Goal: Information Seeking & Learning: Learn about a topic

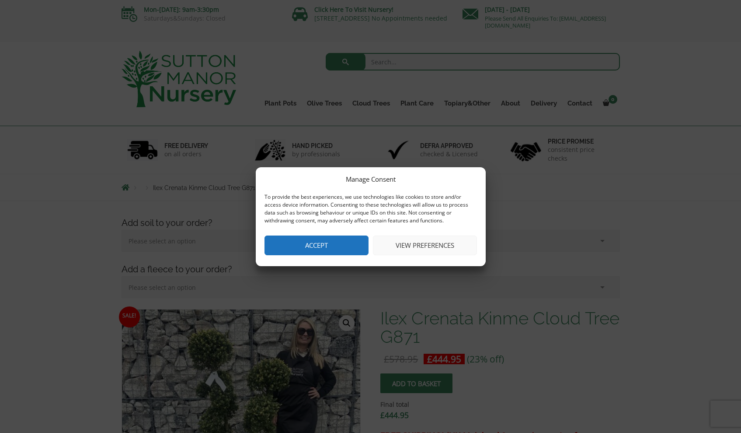
click at [319, 246] on button "Accept" at bounding box center [317, 245] width 104 height 20
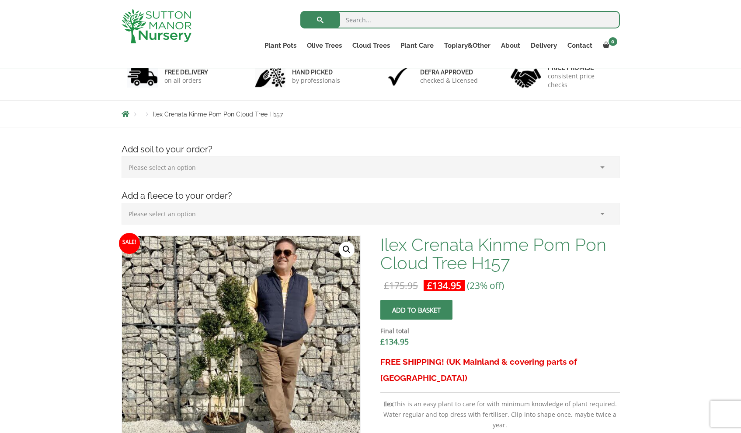
scroll to position [204, 0]
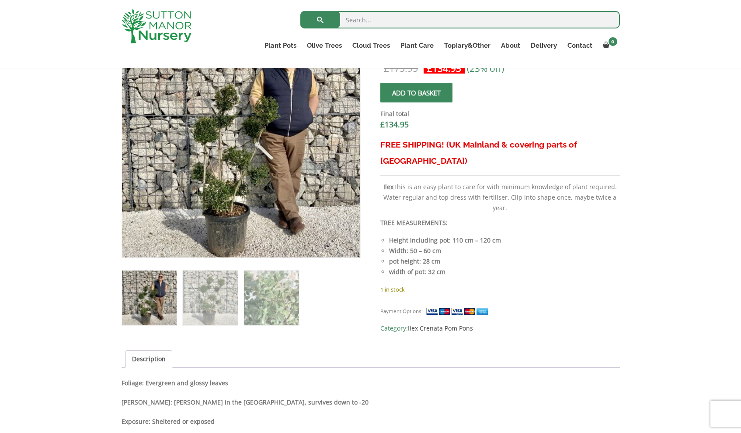
scroll to position [289, 0]
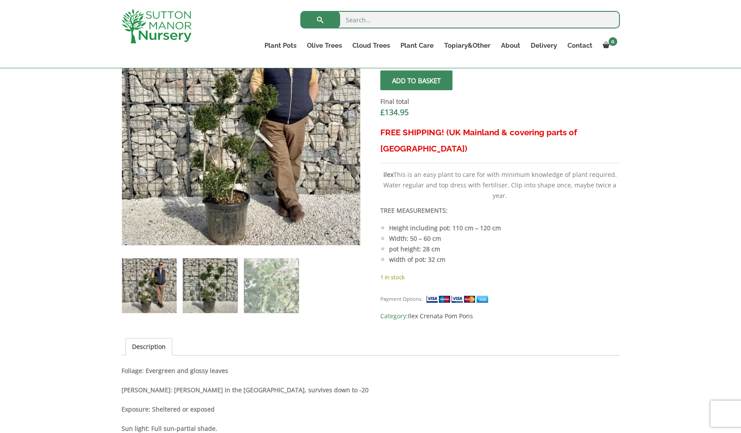
click at [228, 285] on img at bounding box center [210, 285] width 55 height 55
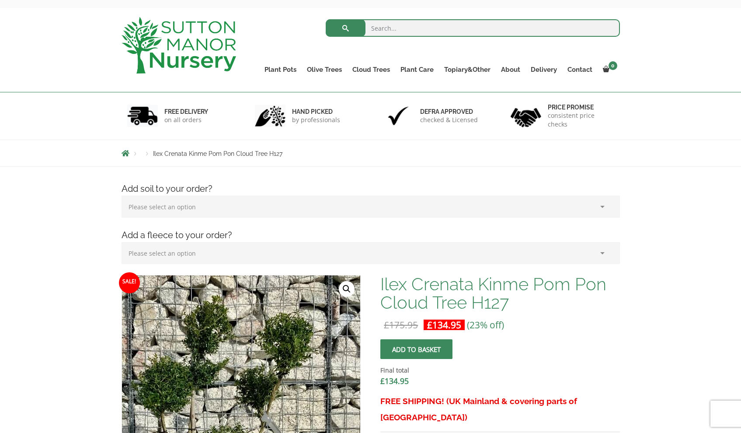
scroll to position [196, 0]
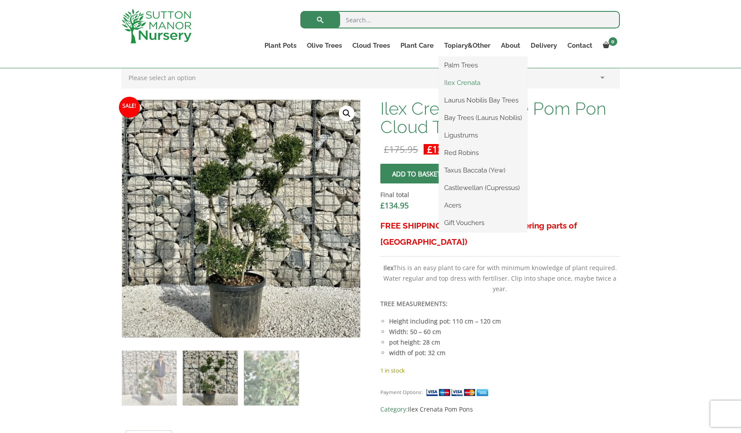
click at [470, 84] on link "Ilex Crenata" at bounding box center [483, 82] width 88 height 13
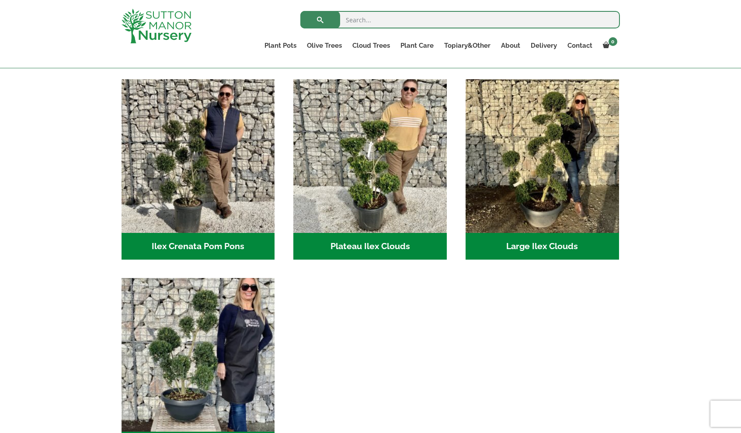
scroll to position [172, 0]
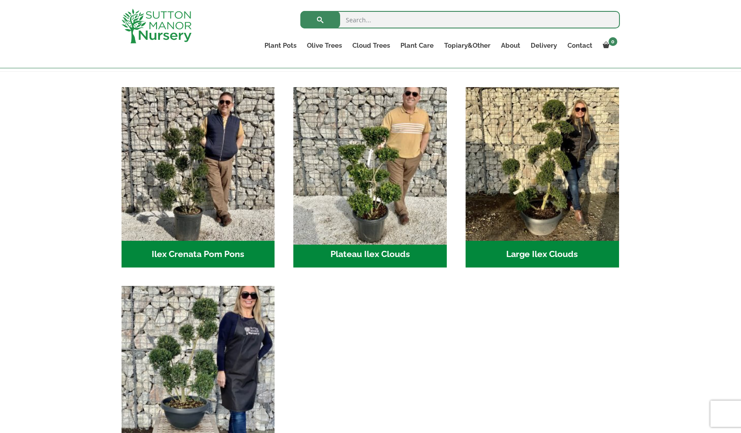
click at [361, 184] on img "Visit product category Plateau Ilex Clouds" at bounding box center [370, 163] width 161 height 161
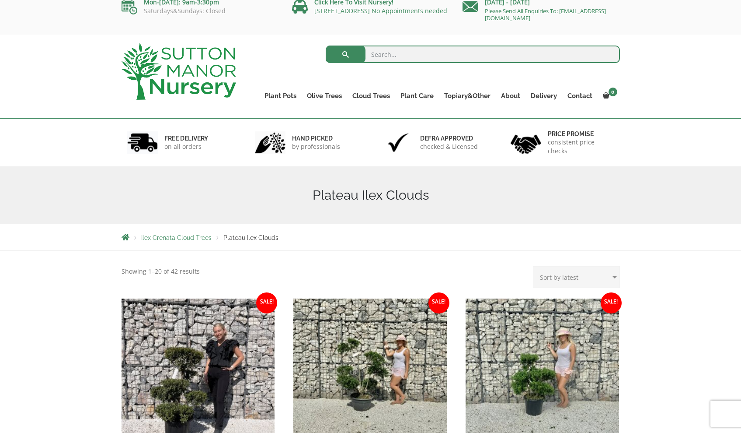
scroll to position [144, 0]
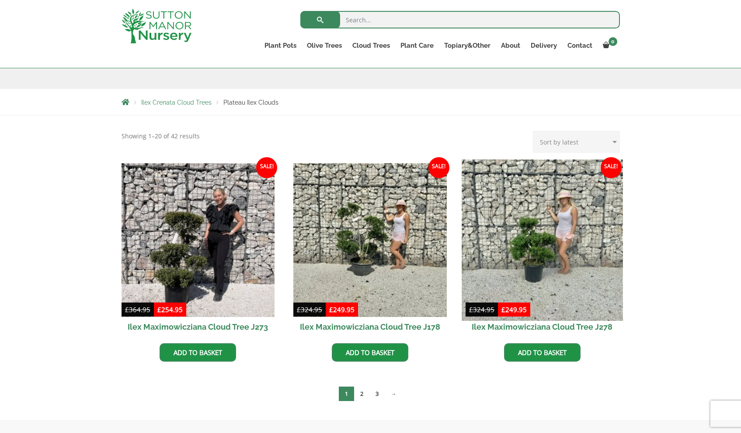
click at [573, 218] on img at bounding box center [542, 239] width 161 height 161
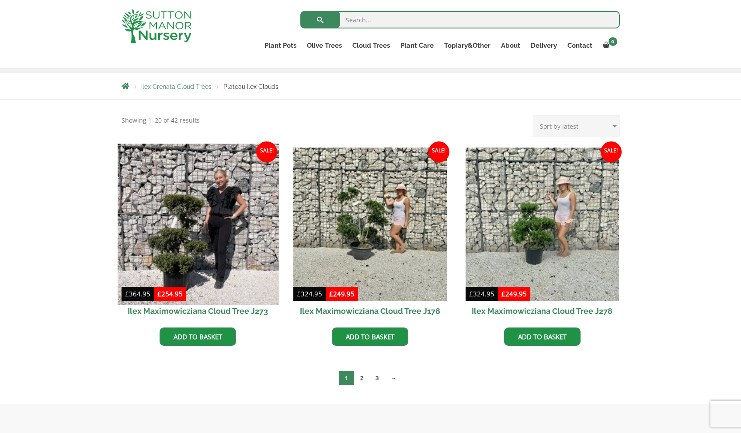
click at [194, 241] on img at bounding box center [198, 223] width 161 height 161
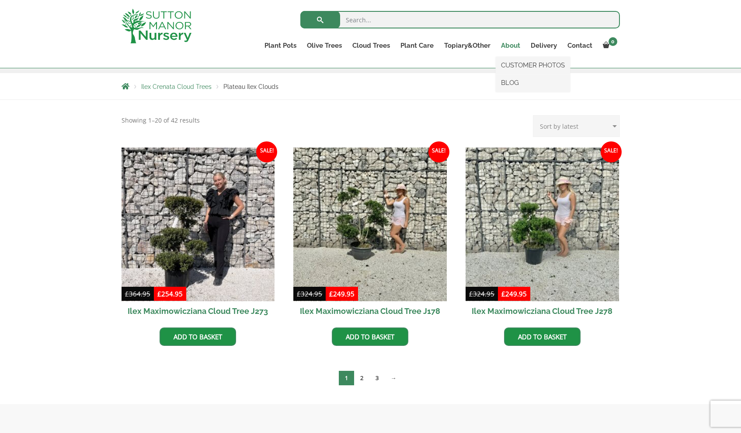
click at [511, 43] on link "About" at bounding box center [511, 45] width 30 height 12
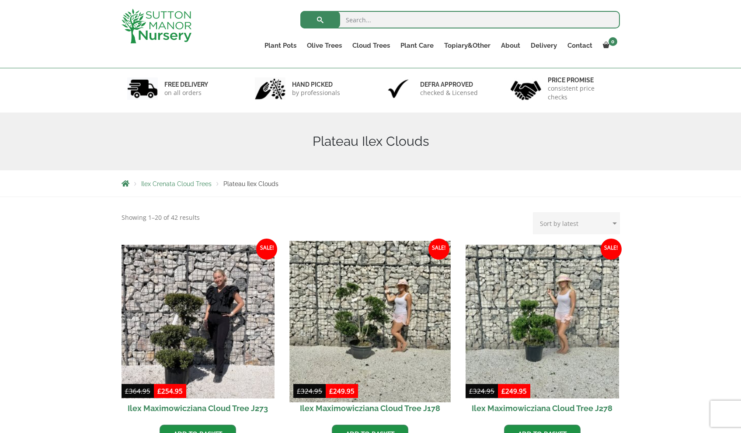
scroll to position [85, 0]
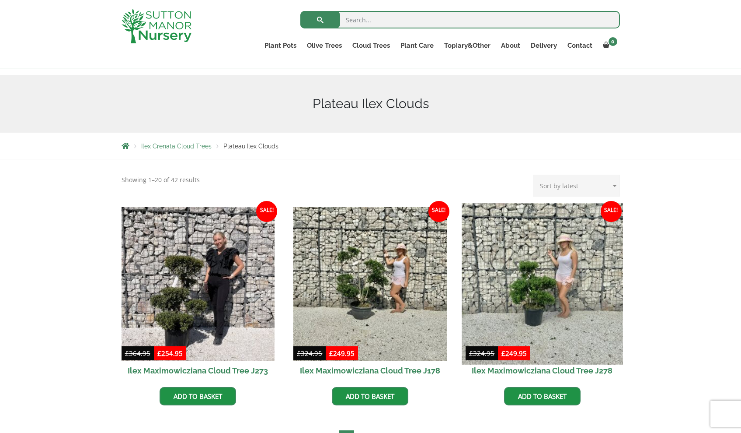
click at [581, 287] on img at bounding box center [542, 283] width 161 height 161
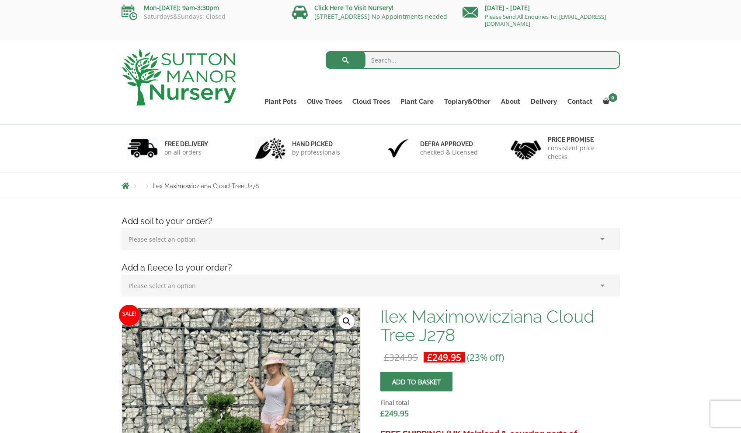
scroll to position [35, 0]
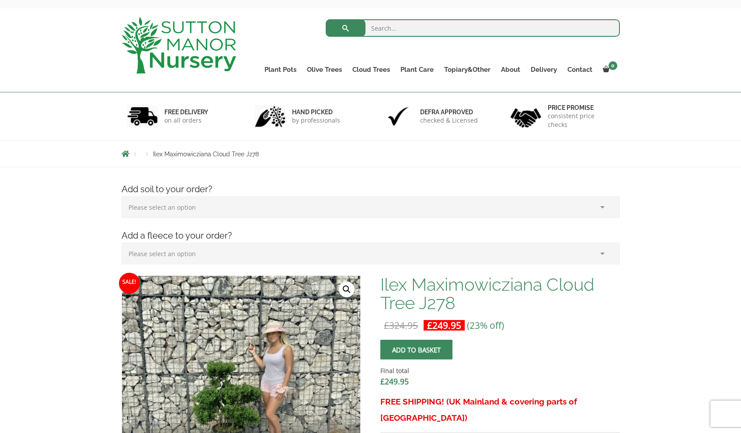
click at [252, 339] on img at bounding box center [231, 441] width 437 height 437
click at [344, 290] on link "🔍" at bounding box center [347, 289] width 16 height 16
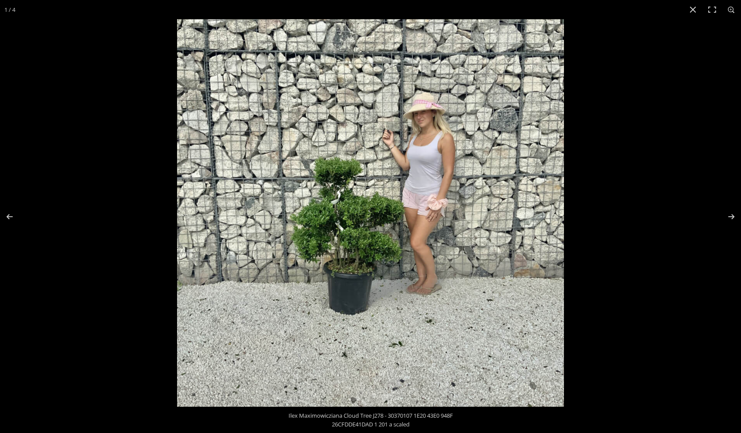
click at [434, 168] on img at bounding box center [370, 212] width 387 height 387
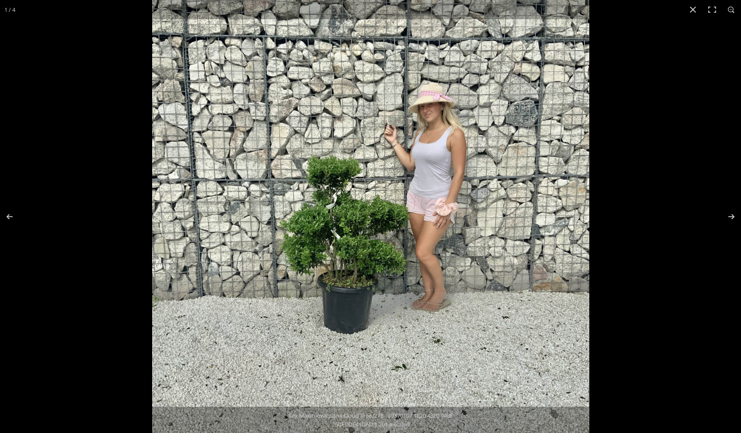
click at [434, 167] on img at bounding box center [370, 218] width 437 height 437
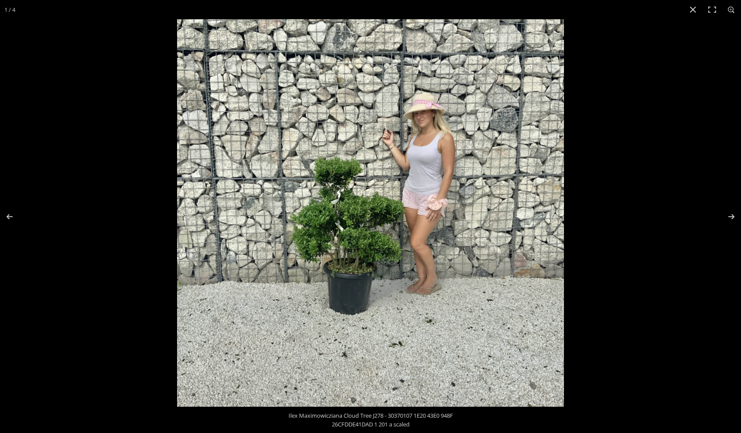
click at [434, 167] on img at bounding box center [370, 212] width 387 height 387
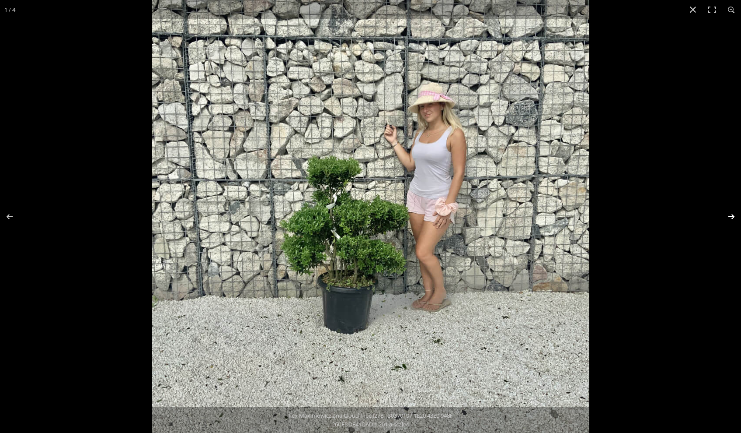
click at [731, 216] on button "Next (arrow right)" at bounding box center [726, 217] width 31 height 44
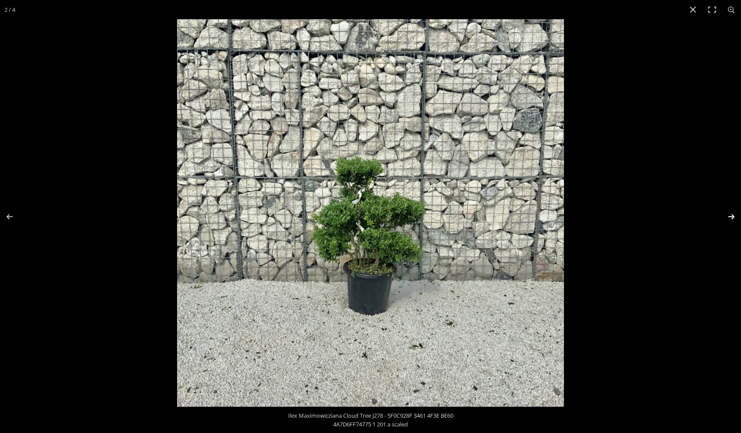
click at [731, 216] on button "Next (arrow right)" at bounding box center [726, 217] width 31 height 44
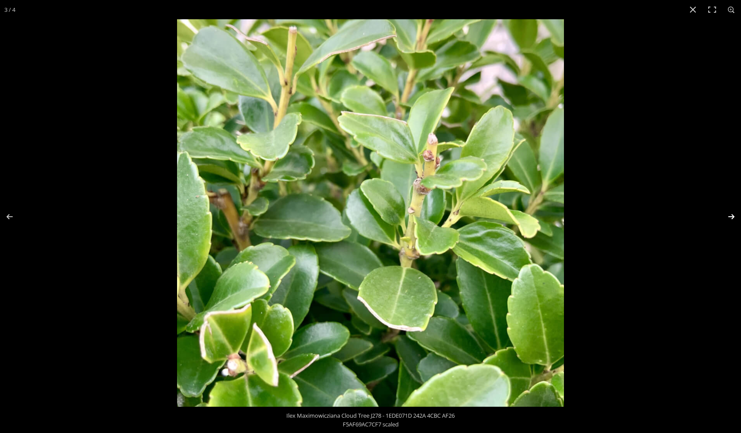
click at [731, 216] on button "Next (arrow right)" at bounding box center [726, 217] width 31 height 44
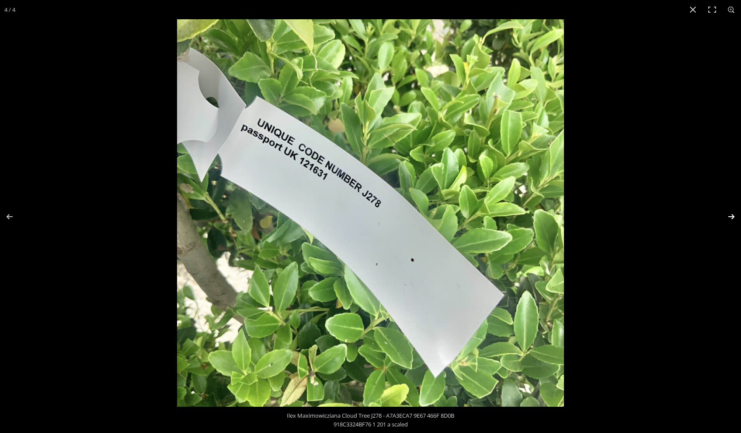
click at [731, 216] on button "Next (arrow right)" at bounding box center [726, 217] width 31 height 44
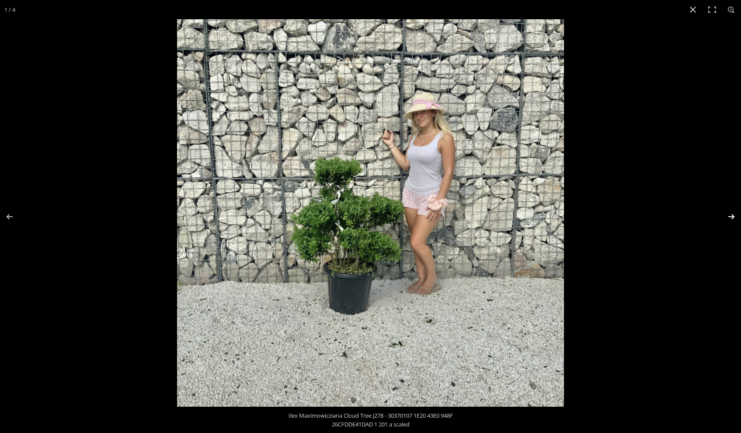
click at [731, 216] on button "Next (arrow right)" at bounding box center [726, 217] width 31 height 44
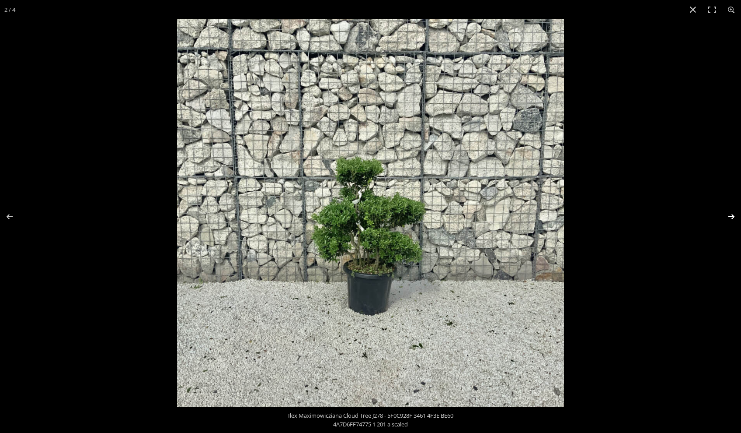
click at [731, 216] on button "Next (arrow right)" at bounding box center [726, 217] width 31 height 44
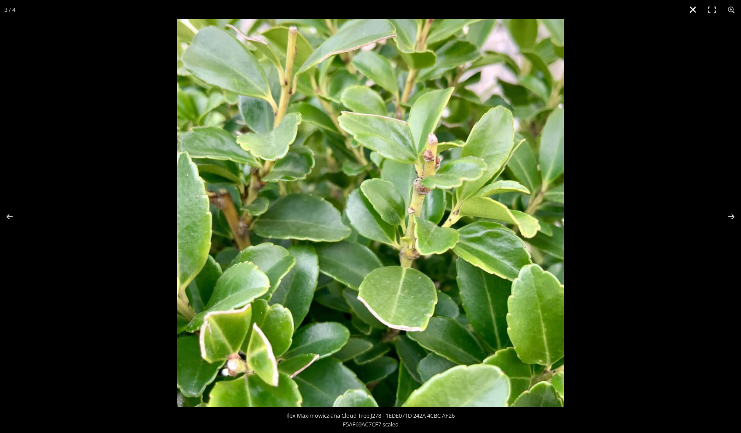
click at [690, 9] on button "Close (Esc)" at bounding box center [693, 9] width 19 height 19
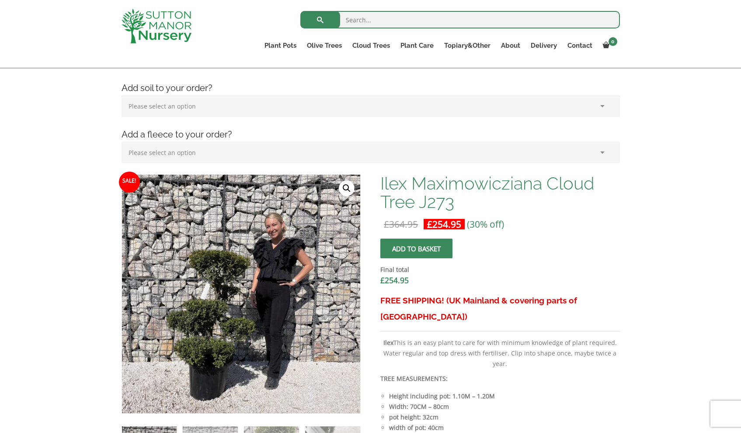
scroll to position [237, 0]
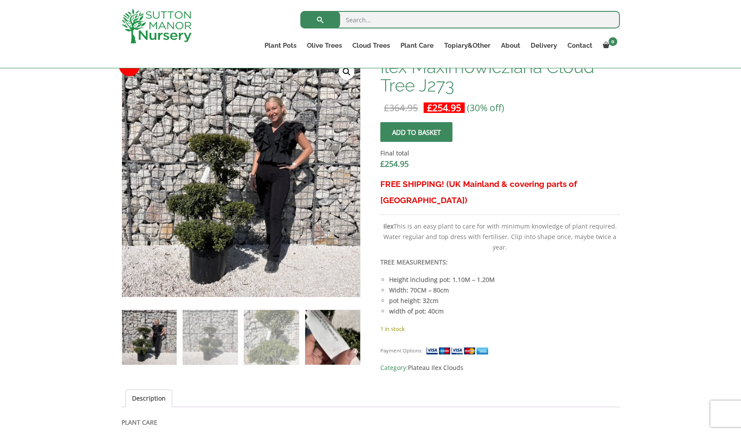
click at [330, 333] on img at bounding box center [332, 337] width 55 height 55
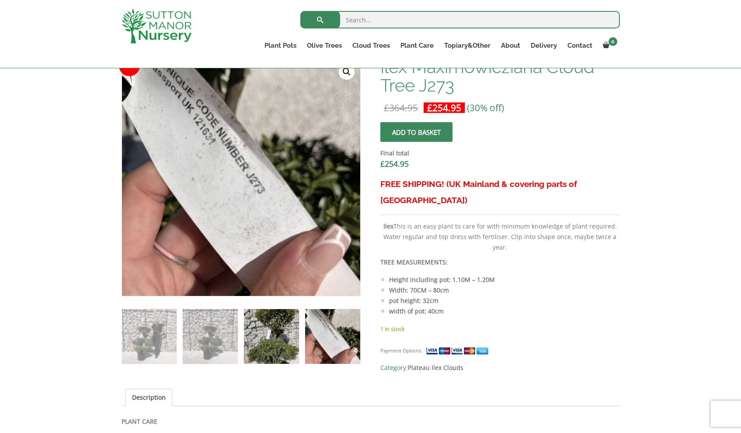
click at [285, 331] on img at bounding box center [271, 336] width 55 height 55
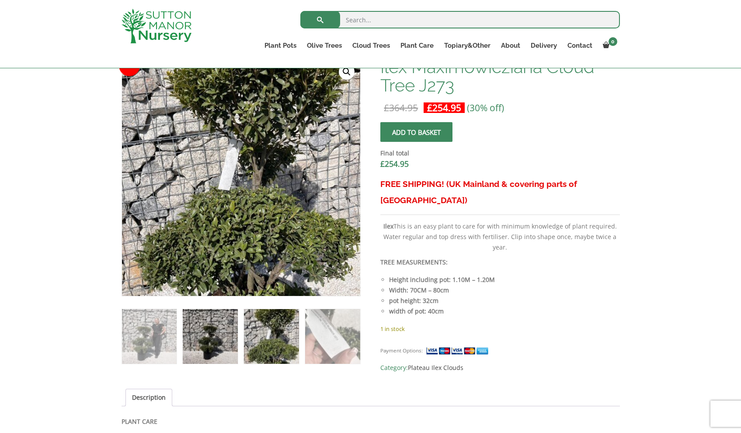
click at [210, 329] on img at bounding box center [210, 336] width 55 height 55
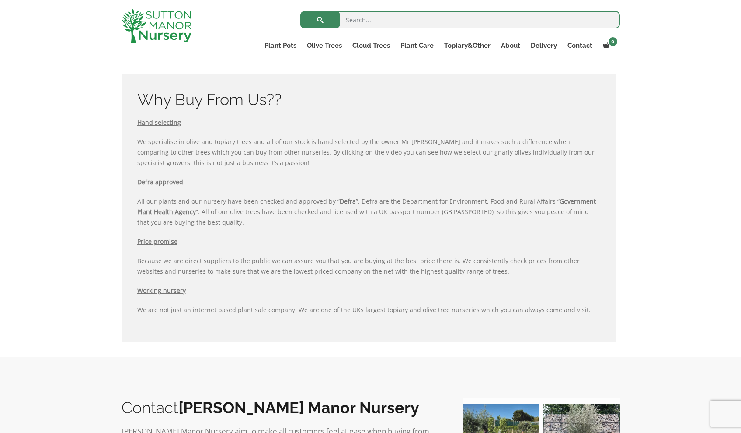
scroll to position [435, 0]
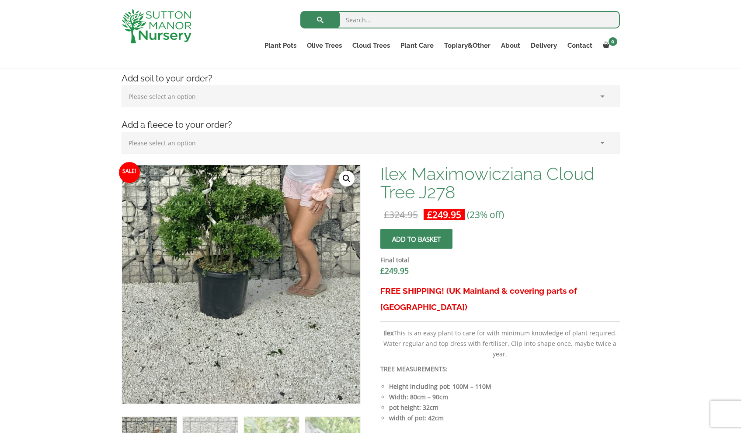
scroll to position [322, 0]
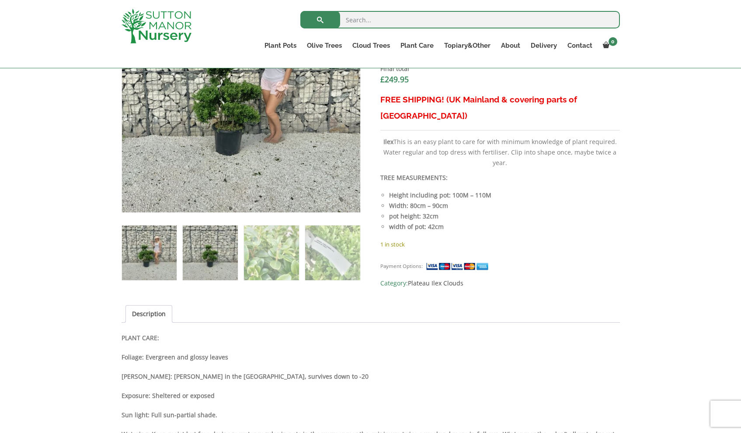
click at [227, 259] on img at bounding box center [210, 252] width 55 height 55
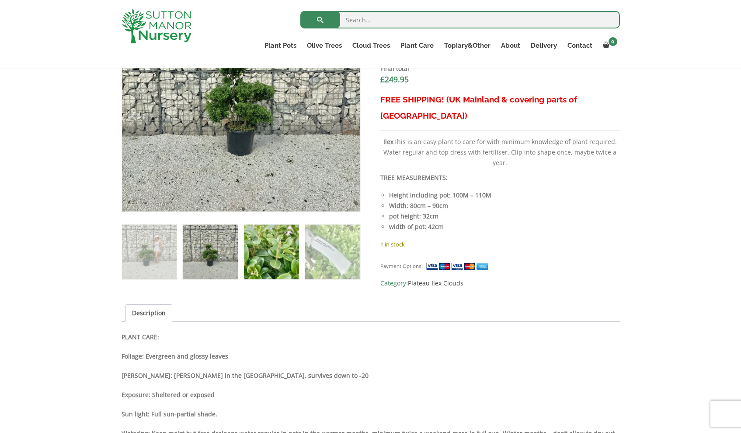
click at [272, 259] on img at bounding box center [271, 251] width 55 height 55
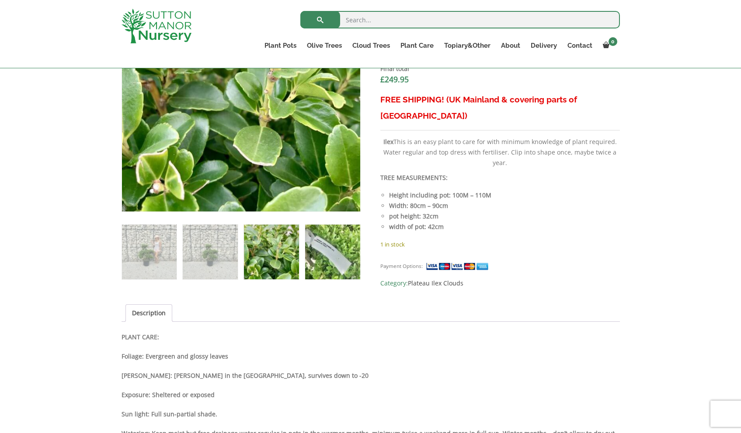
click at [322, 255] on img at bounding box center [332, 251] width 55 height 55
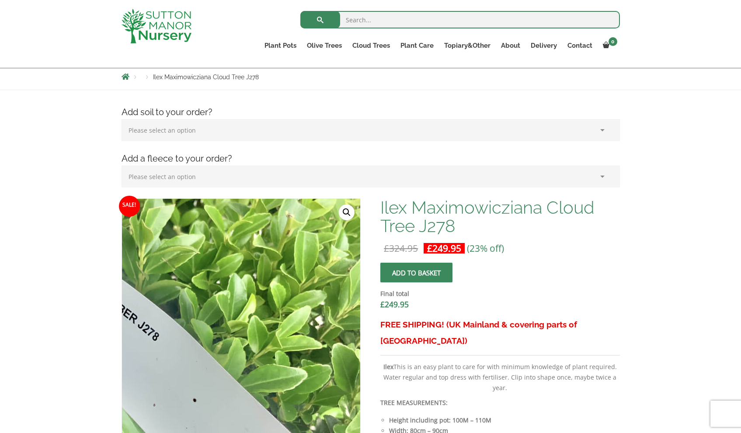
scroll to position [129, 0]
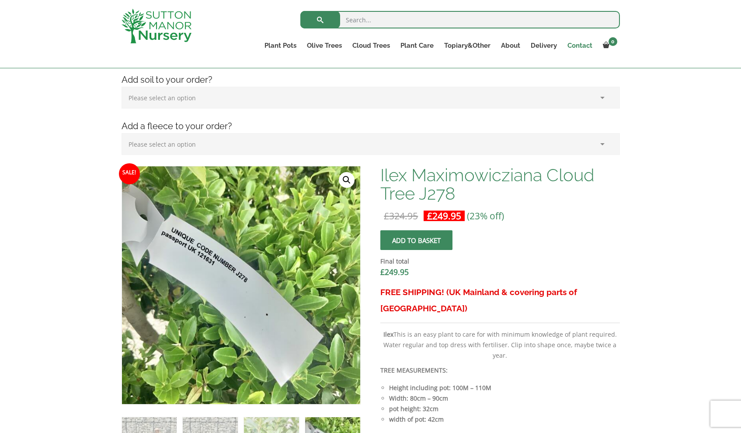
click at [587, 45] on link "Contact" at bounding box center [580, 45] width 35 height 12
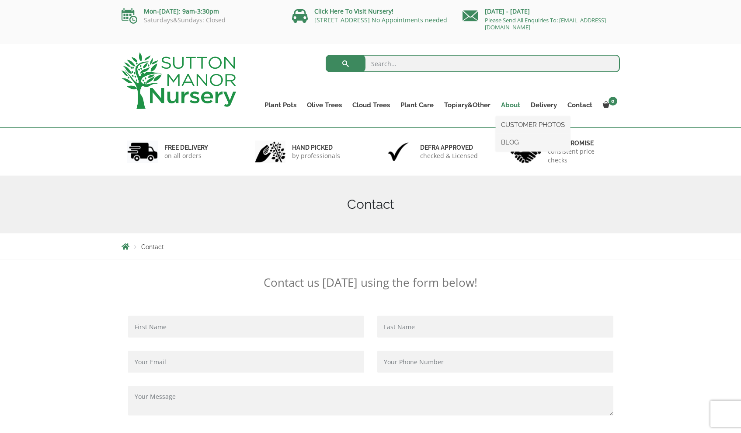
click at [513, 106] on link "About" at bounding box center [511, 105] width 30 height 12
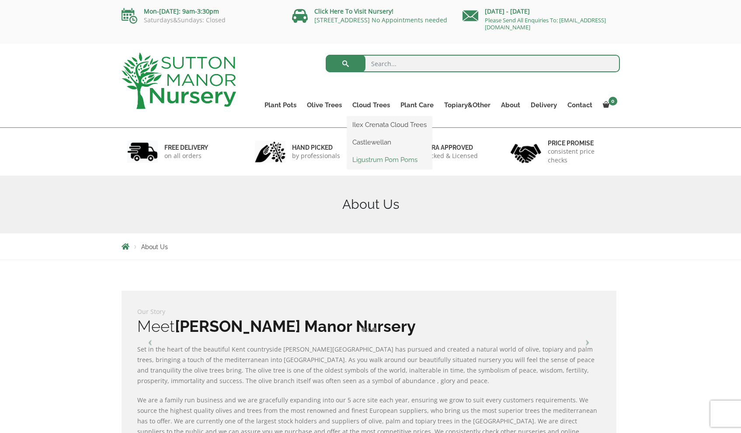
click at [381, 159] on link "Ligustrum Pom Poms" at bounding box center [389, 159] width 85 height 13
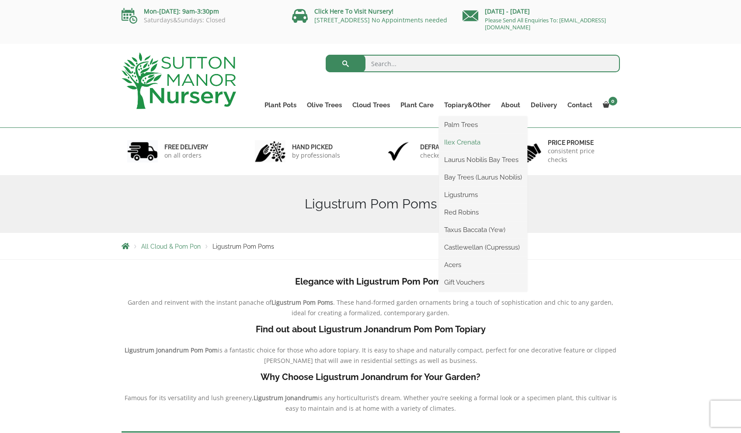
click at [463, 142] on link "Ilex Crenata" at bounding box center [483, 142] width 88 height 13
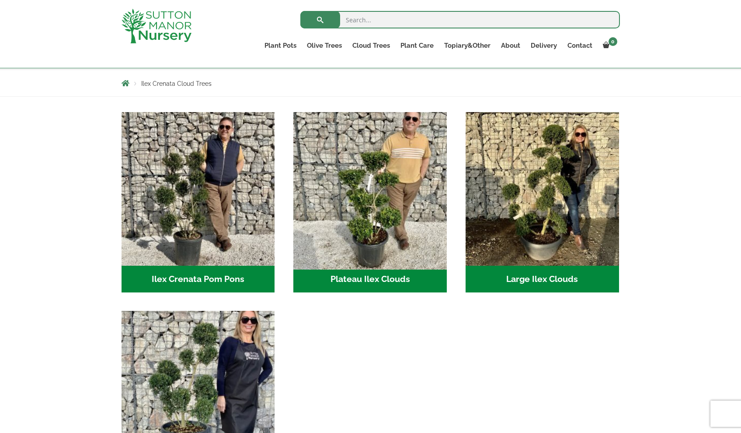
scroll to position [318, 0]
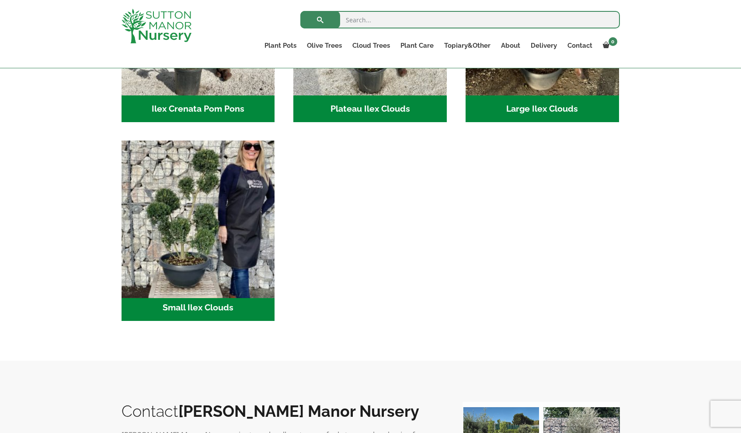
click at [187, 216] on img "Visit product category Small Ilex Clouds" at bounding box center [198, 217] width 161 height 161
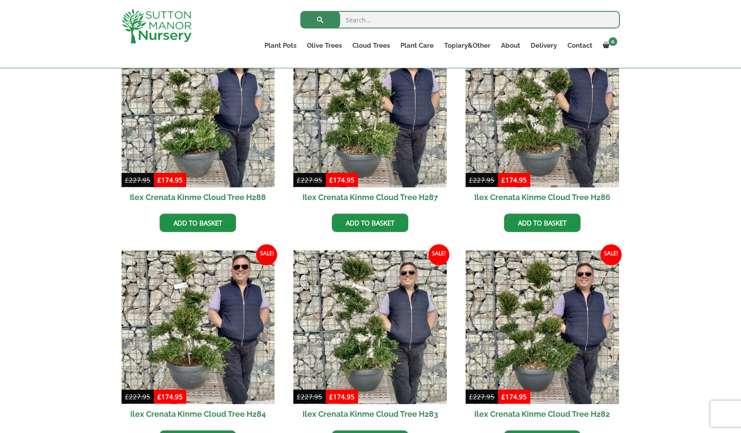
scroll to position [476, 0]
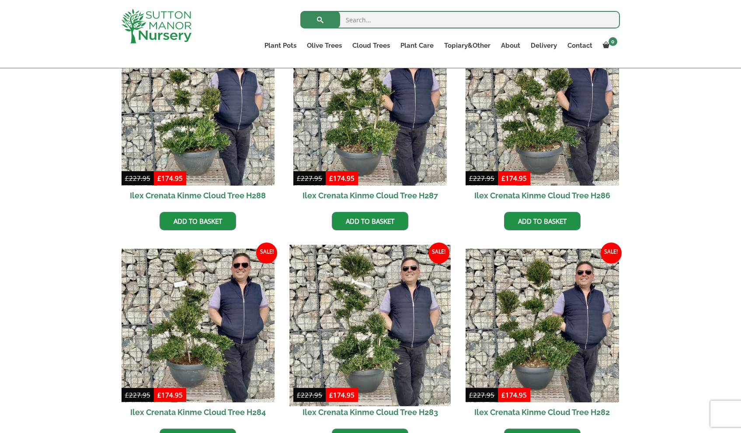
click at [345, 300] on img at bounding box center [370, 325] width 161 height 161
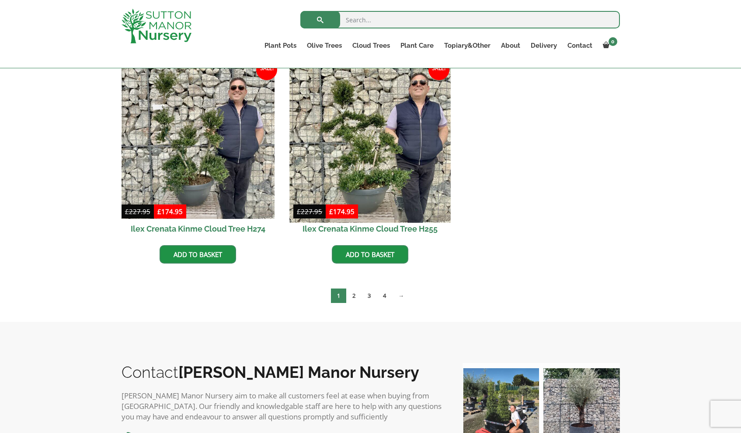
scroll to position [1233, 0]
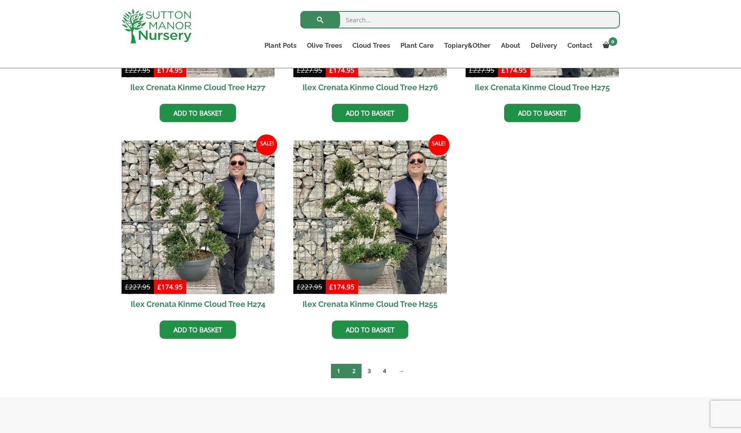
click at [354, 372] on link "2" at bounding box center [353, 371] width 15 height 14
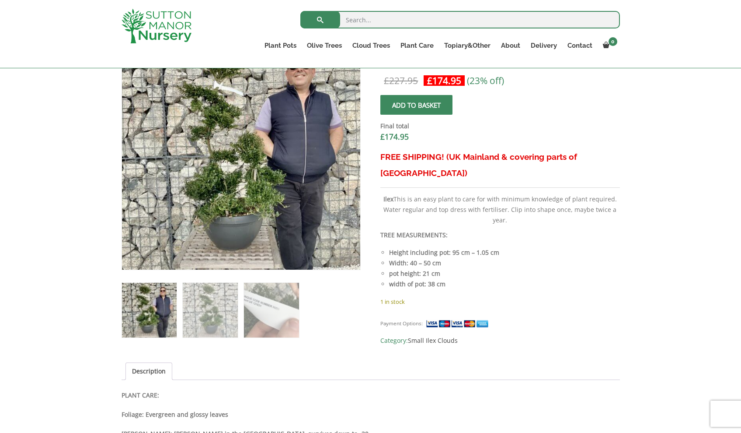
scroll to position [238, 0]
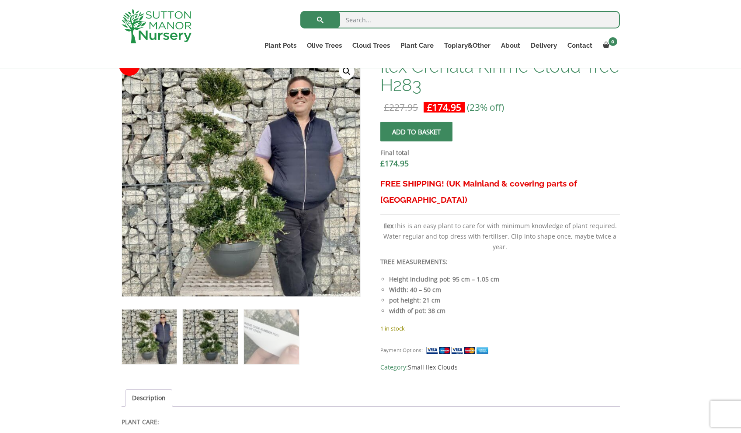
click at [225, 326] on img at bounding box center [210, 336] width 55 height 55
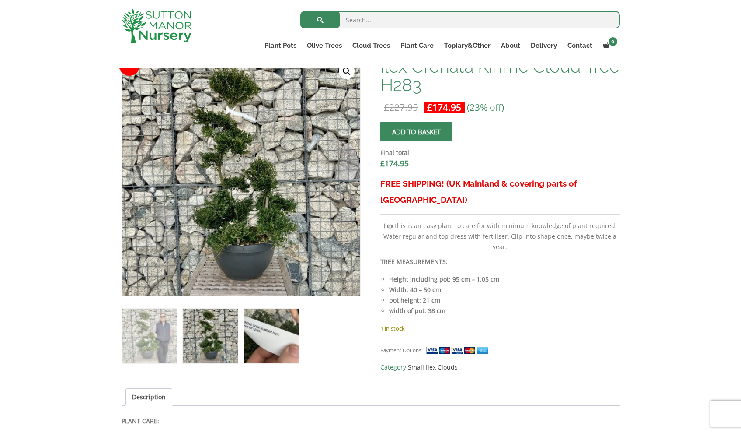
click at [262, 323] on img at bounding box center [271, 335] width 55 height 55
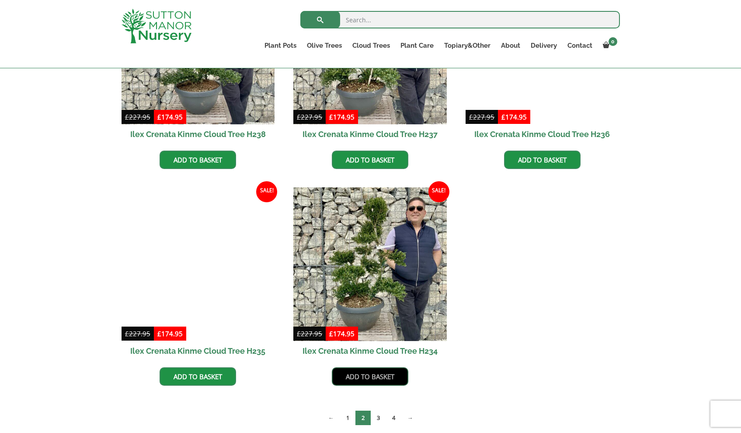
scroll to position [1374, 0]
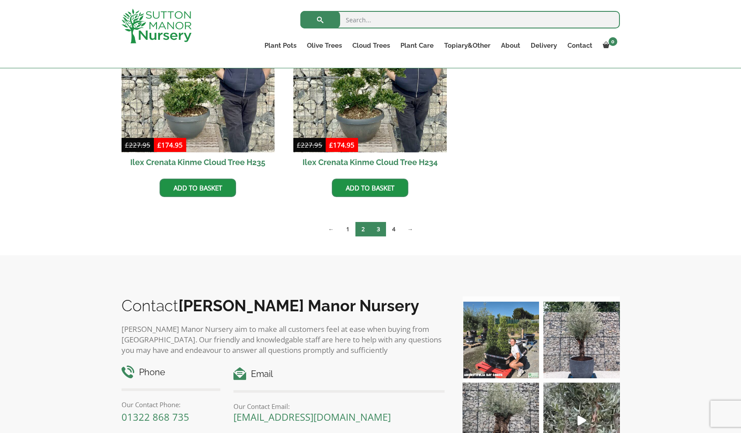
click at [380, 231] on link "3" at bounding box center [378, 229] width 15 height 14
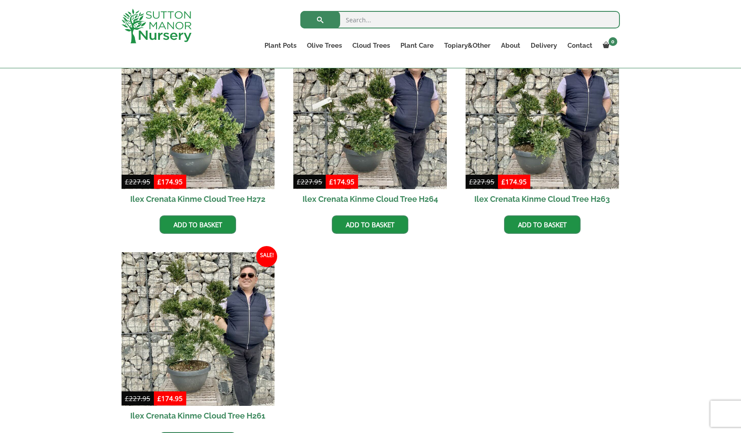
scroll to position [1300, 0]
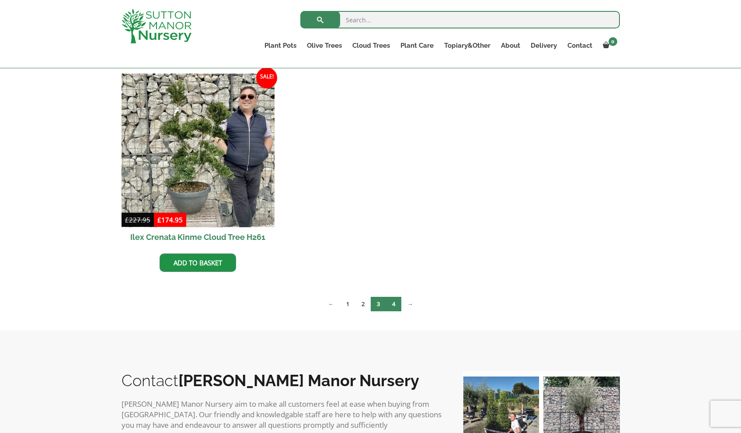
click at [396, 301] on link "4" at bounding box center [393, 304] width 15 height 14
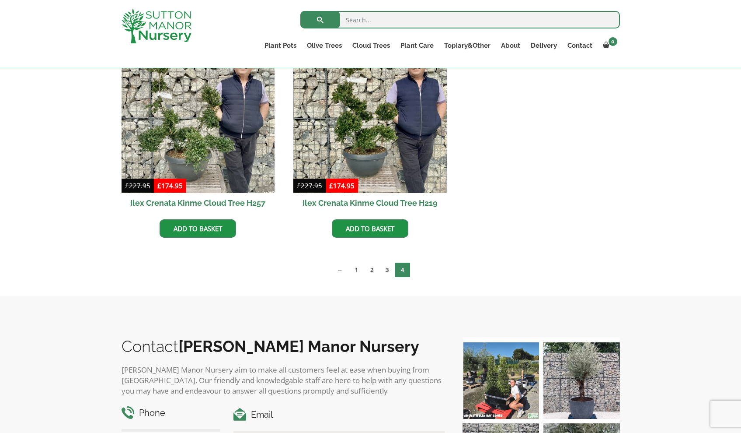
scroll to position [410, 0]
